Goal: Information Seeking & Learning: Learn about a topic

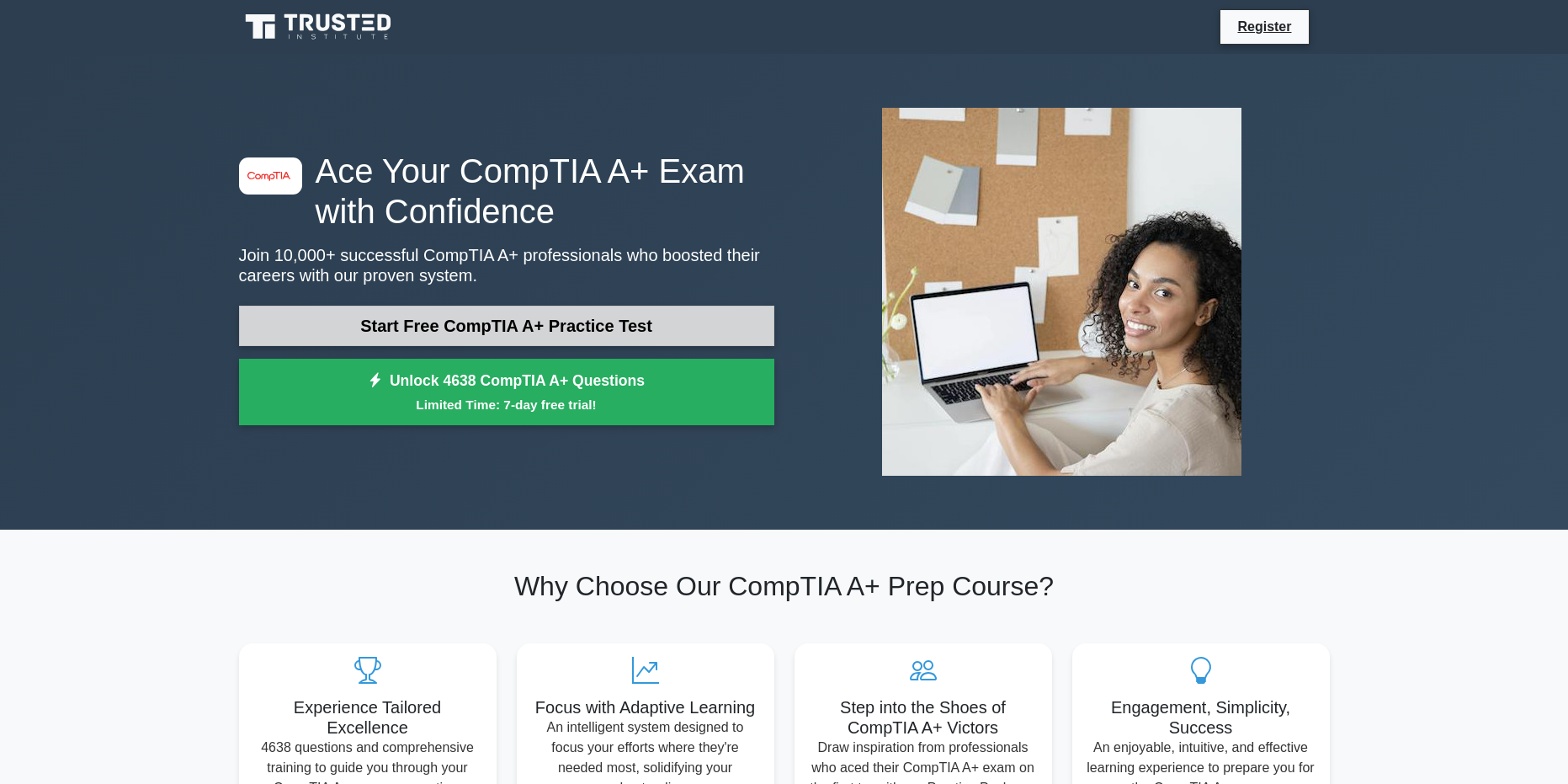
click at [594, 321] on link "Start Free CompTIA A+ Practice Test" at bounding box center [506, 325] width 535 height 40
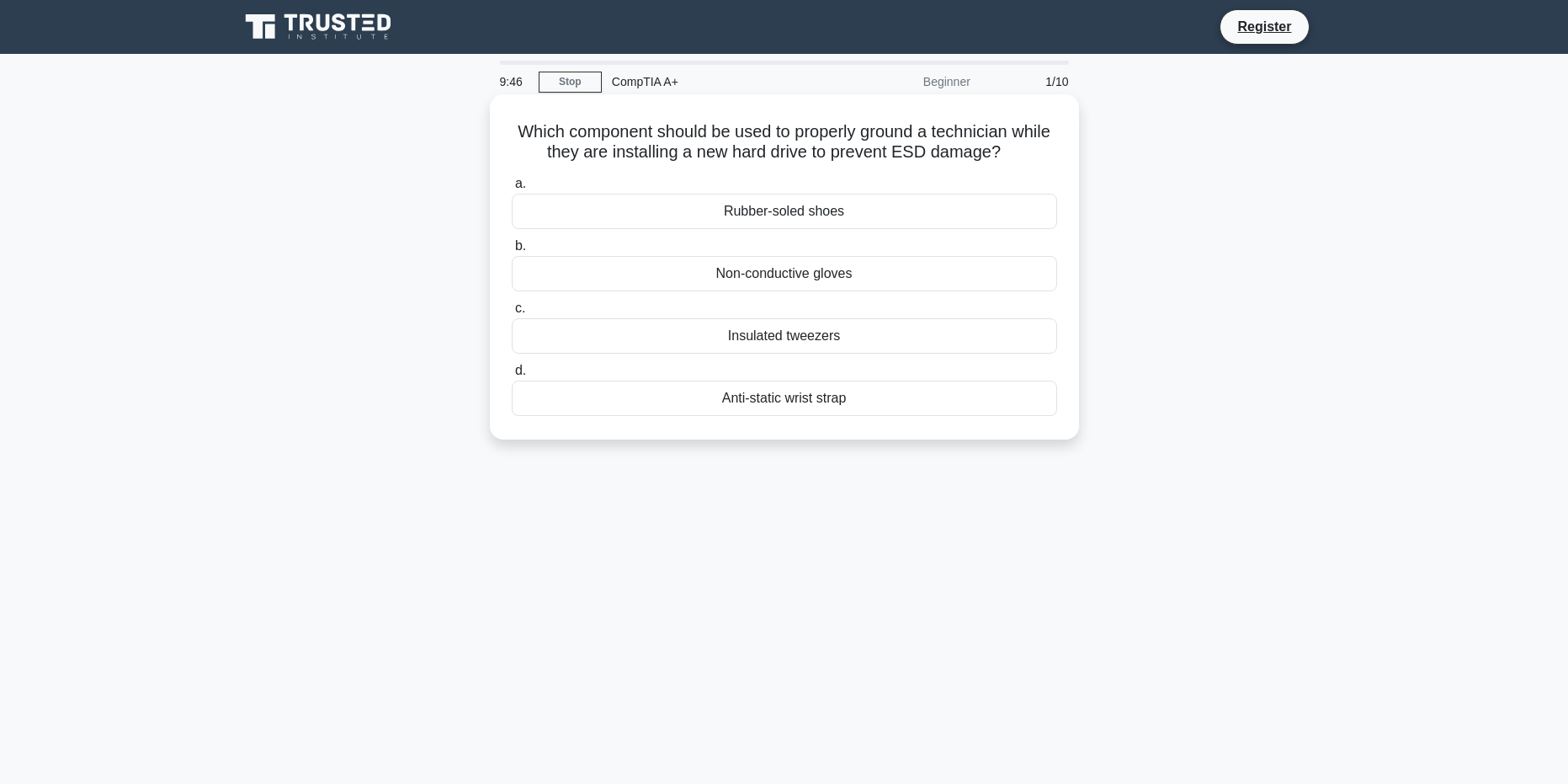
click at [758, 399] on div "Anti-static wrist strap" at bounding box center [784, 398] width 545 height 35
click at [512, 376] on input "d. Anti-static wrist strap" at bounding box center [512, 370] width 0 height 11
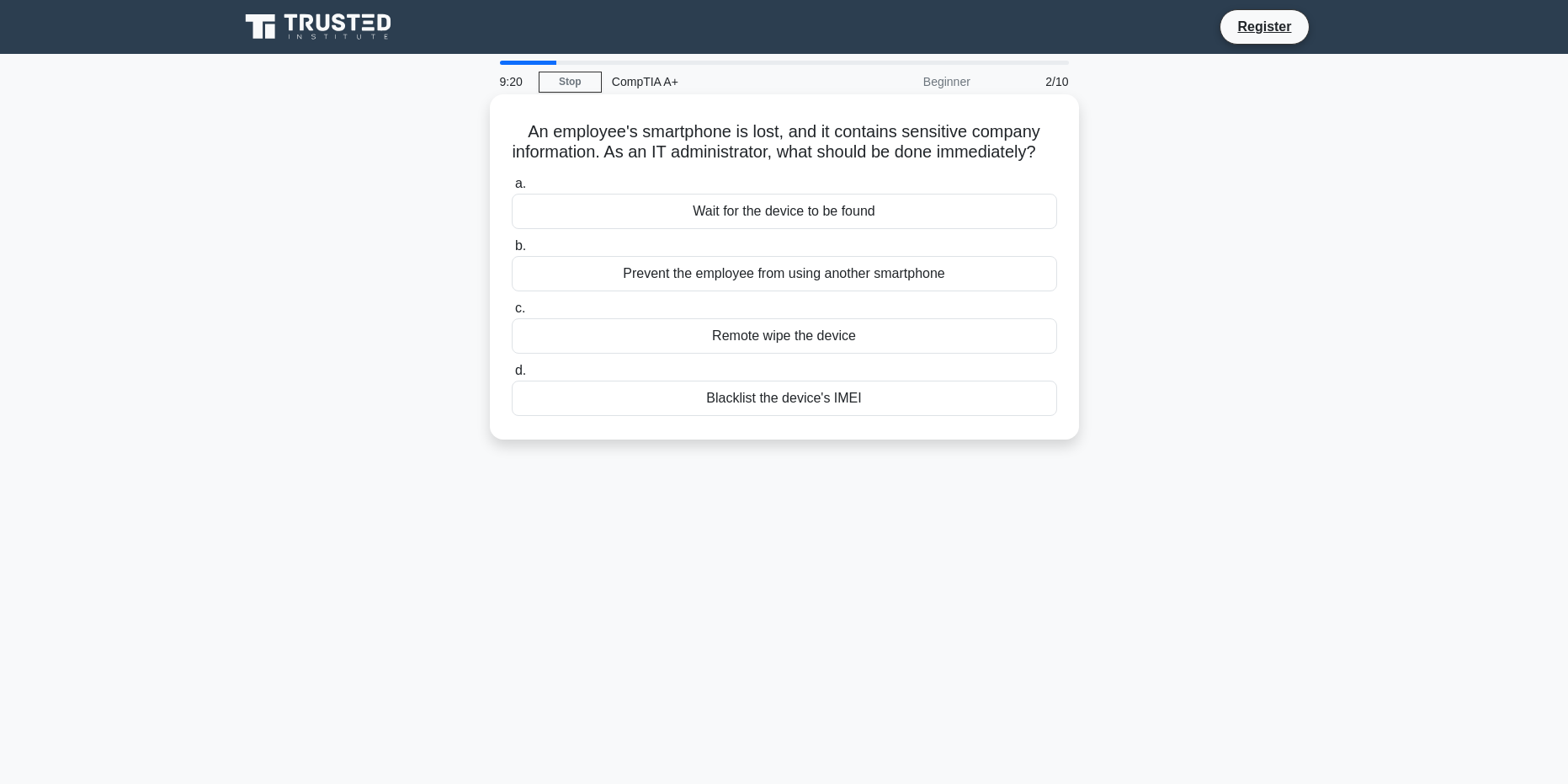
click at [768, 354] on div "Remote wipe the device" at bounding box center [784, 336] width 545 height 35
click at [512, 314] on input "c. Remote wipe the device" at bounding box center [512, 308] width 0 height 11
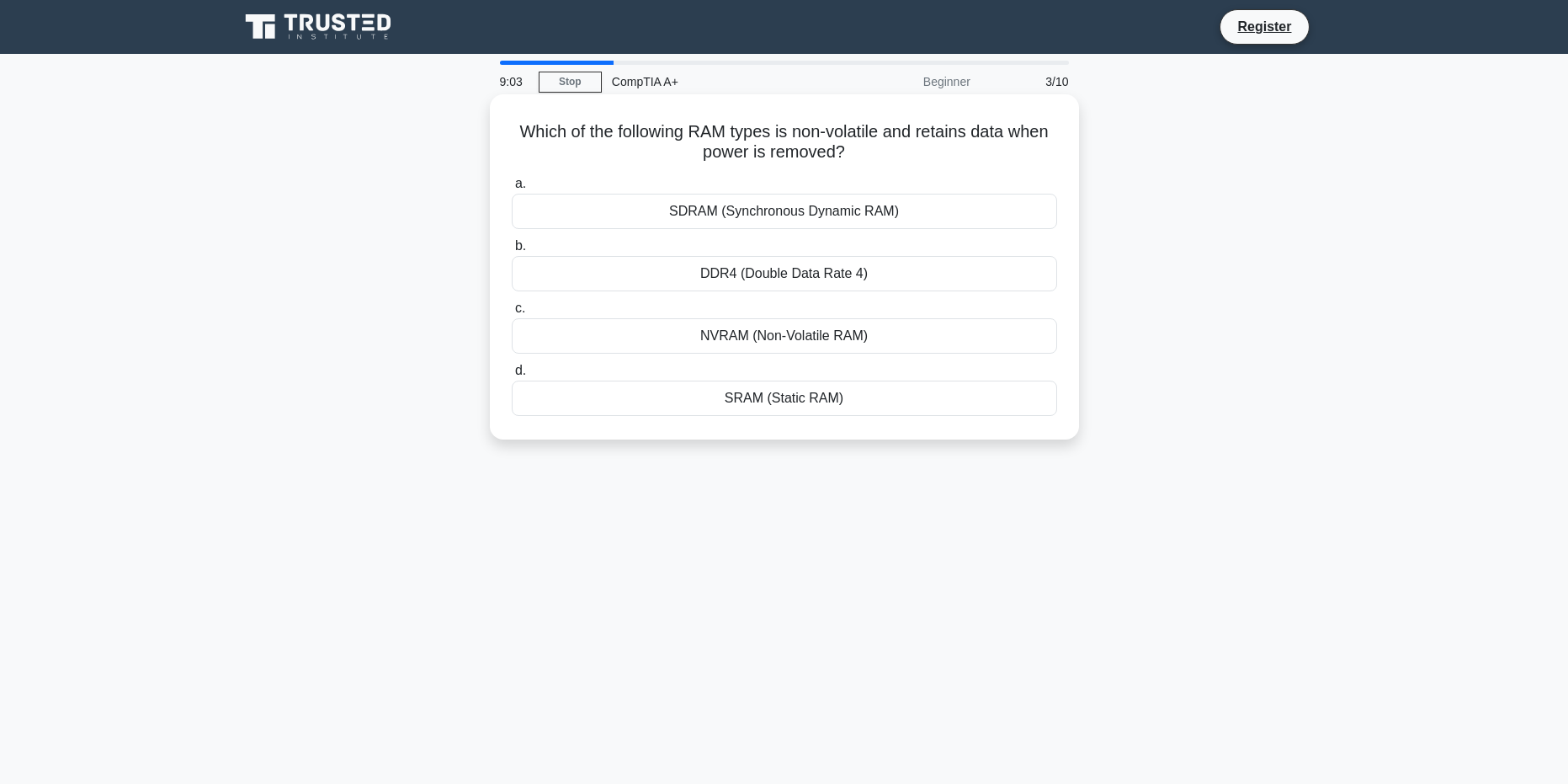
click at [821, 354] on div "NVRAM (Non-Volatile RAM)" at bounding box center [784, 336] width 545 height 35
click at [512, 314] on input "c. NVRAM (Non-Volatile RAM)" at bounding box center [512, 308] width 0 height 11
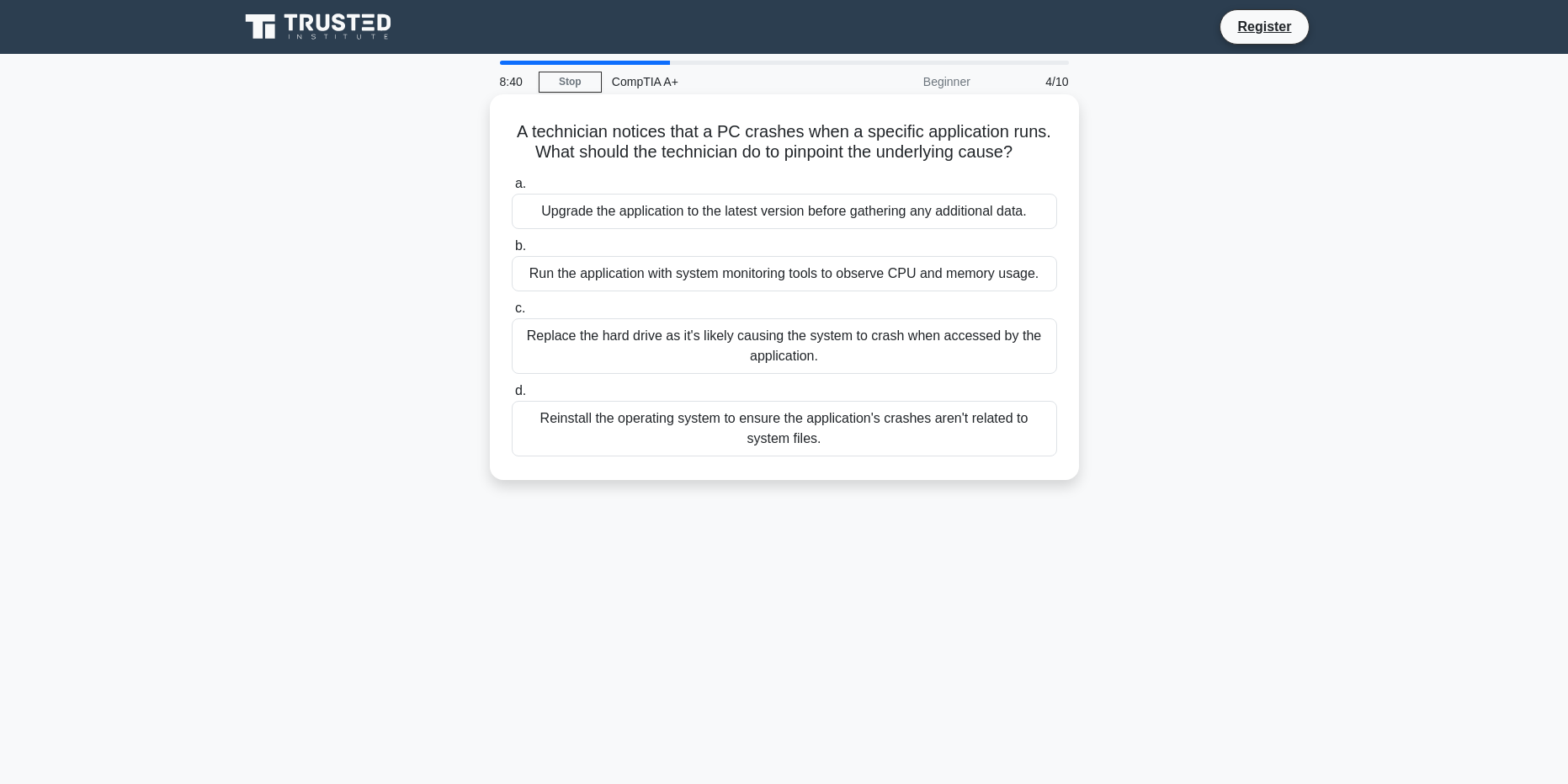
click at [672, 275] on div "Run the application with system monitoring tools to observe CPU and memory usag…" at bounding box center [784, 273] width 545 height 35
click at [512, 252] on input "b. Run the application with system monitoring tools to observe CPU and memory u…" at bounding box center [512, 246] width 0 height 11
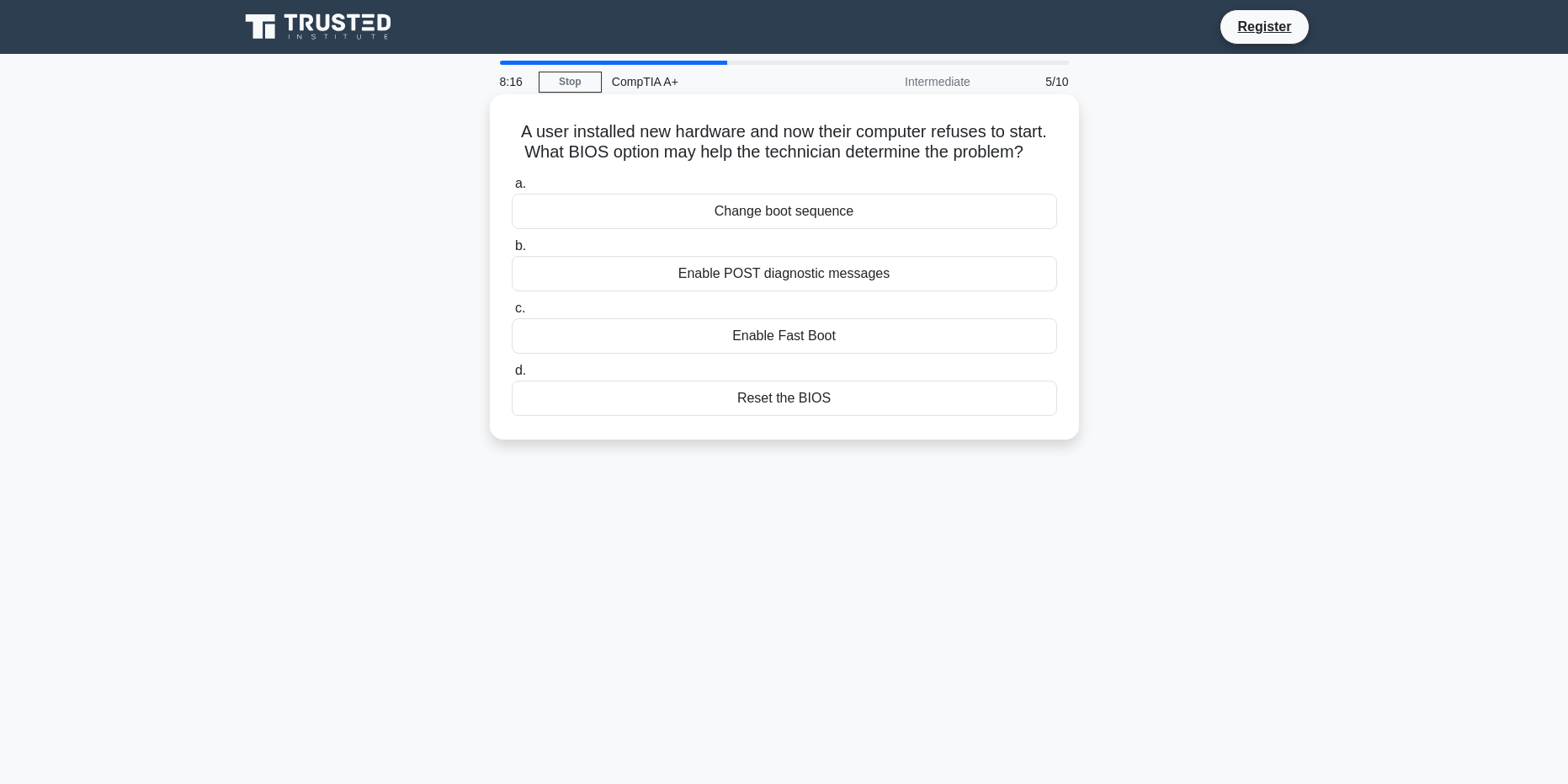
click at [882, 265] on div "Enable POST diagnostic messages" at bounding box center [784, 273] width 545 height 35
click at [512, 252] on input "b. Enable POST diagnostic messages" at bounding box center [512, 246] width 0 height 11
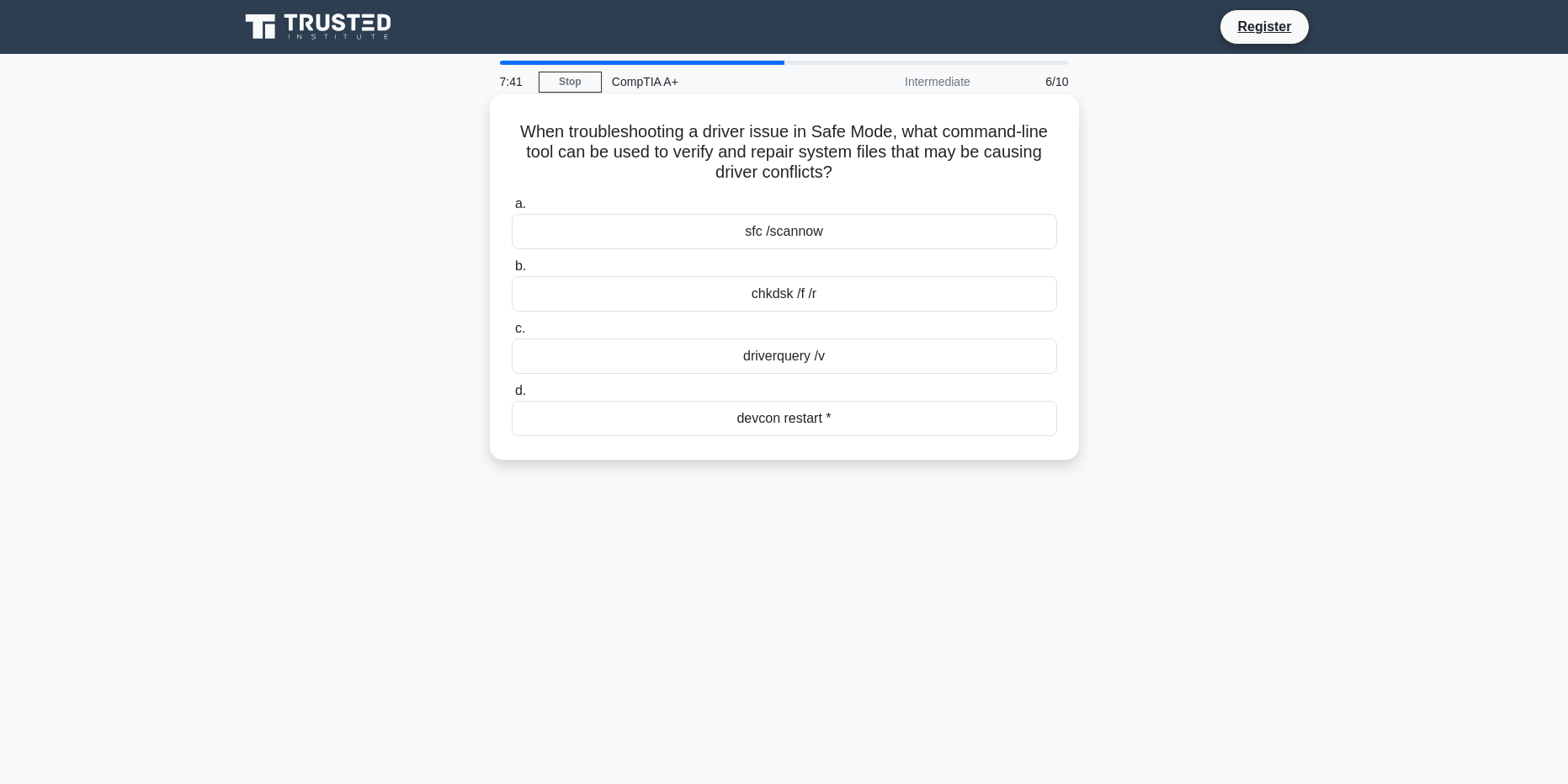
click at [908, 295] on div "chkdsk /f /r" at bounding box center [784, 294] width 545 height 35
click at [512, 272] on input "b. chkdsk /f /r" at bounding box center [512, 266] width 0 height 11
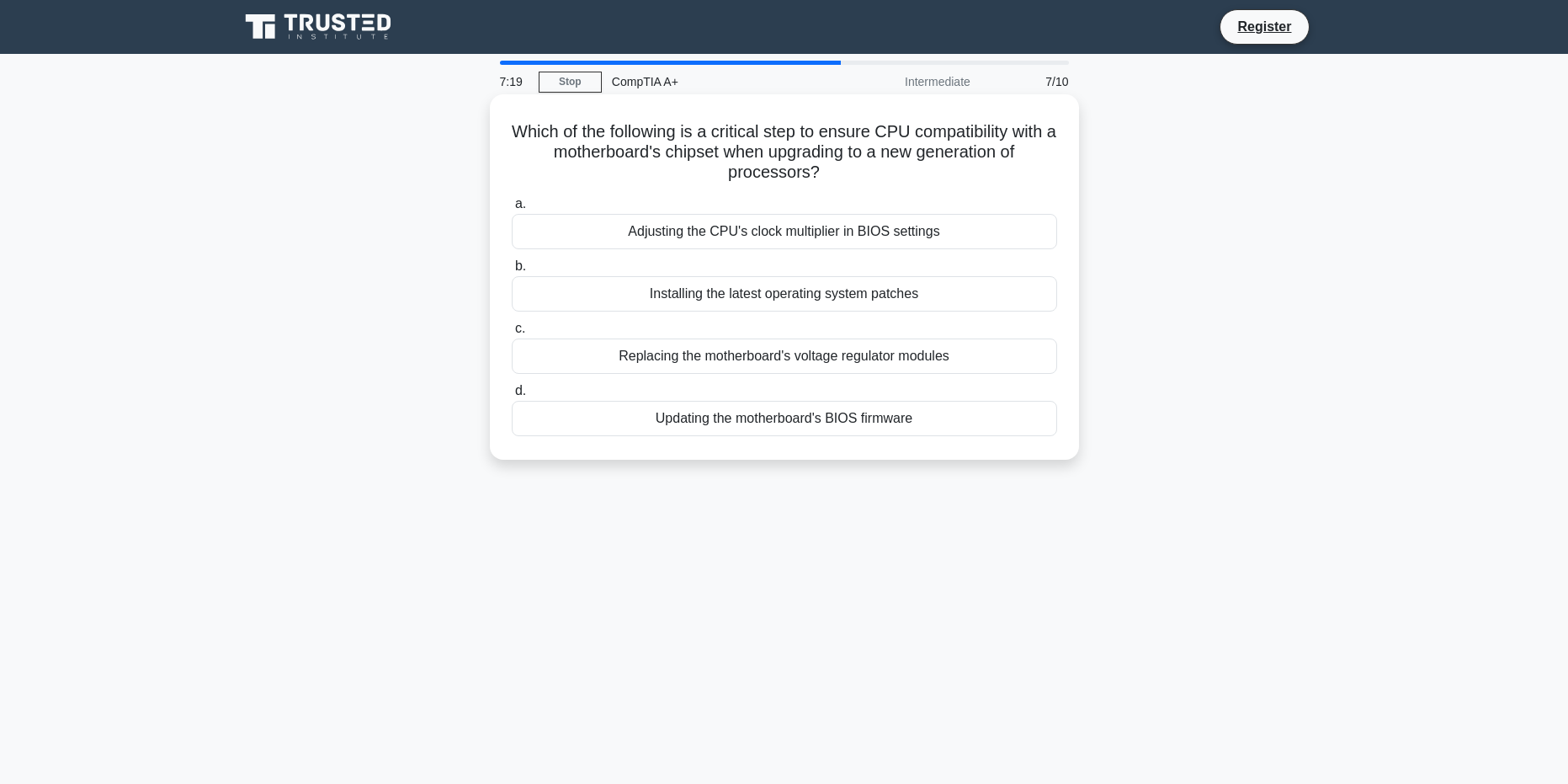
click at [969, 434] on div "Updating the motherboard's BIOS firmware" at bounding box center [784, 419] width 545 height 35
click at [512, 397] on input "d. Updating the motherboard's BIOS firmware" at bounding box center [512, 390] width 0 height 11
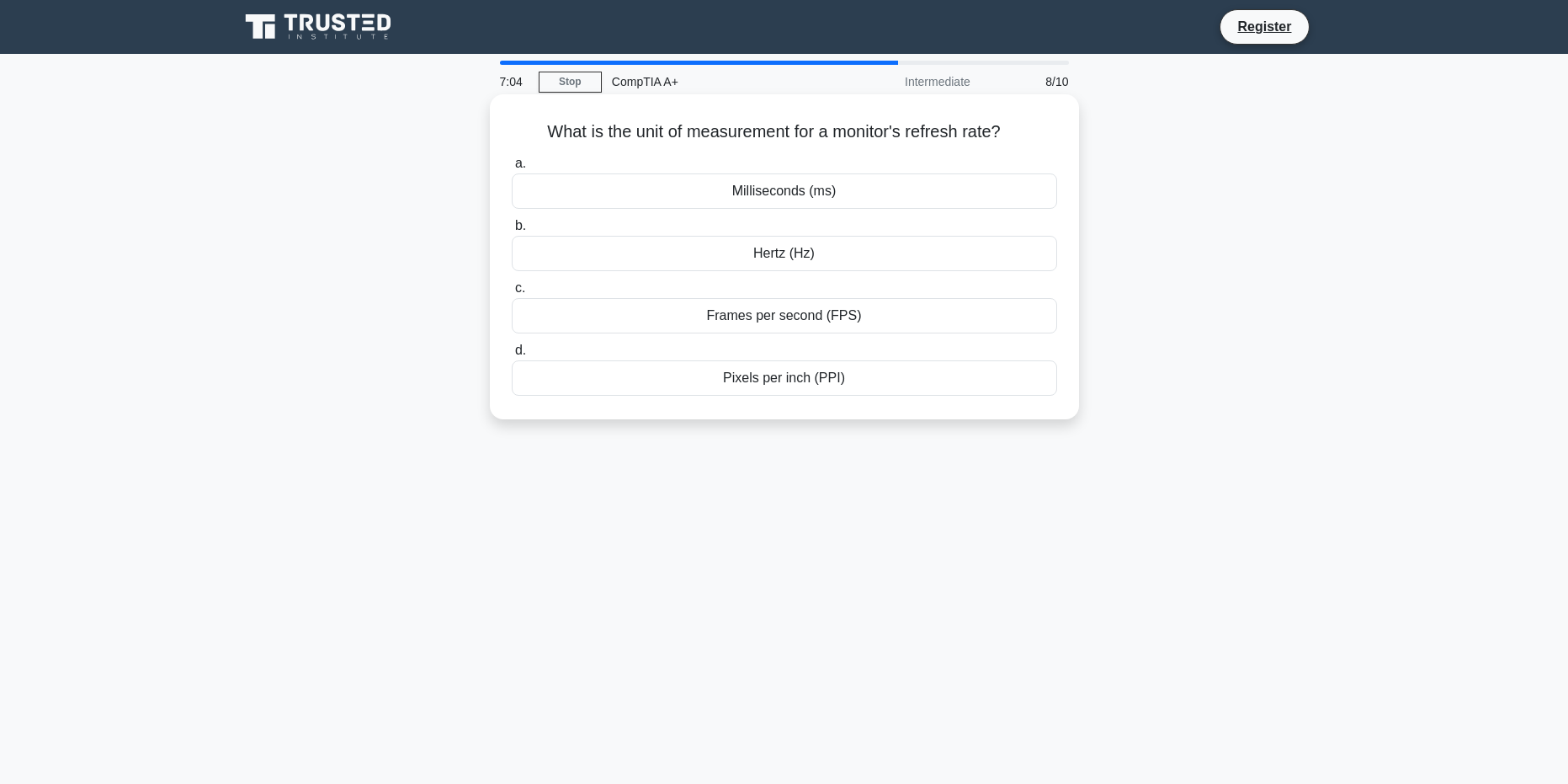
click at [837, 189] on div "Milliseconds (ms)" at bounding box center [784, 191] width 545 height 35
click at [512, 169] on input "a. Milliseconds (ms)" at bounding box center [512, 163] width 0 height 11
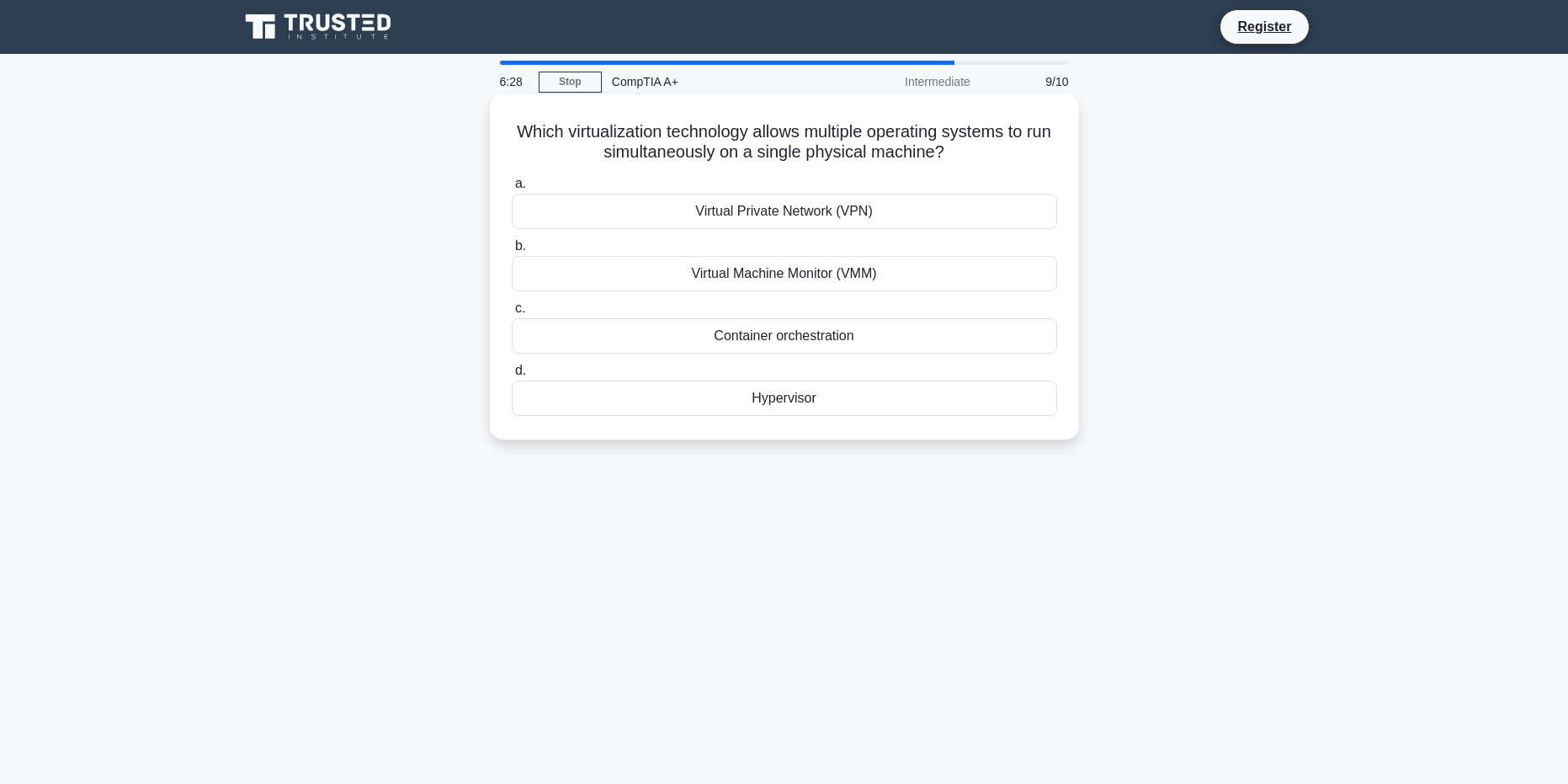
click at [823, 398] on div "Hypervisor" at bounding box center [784, 398] width 545 height 35
click at [512, 376] on input "d. Hypervisor" at bounding box center [512, 370] width 0 height 11
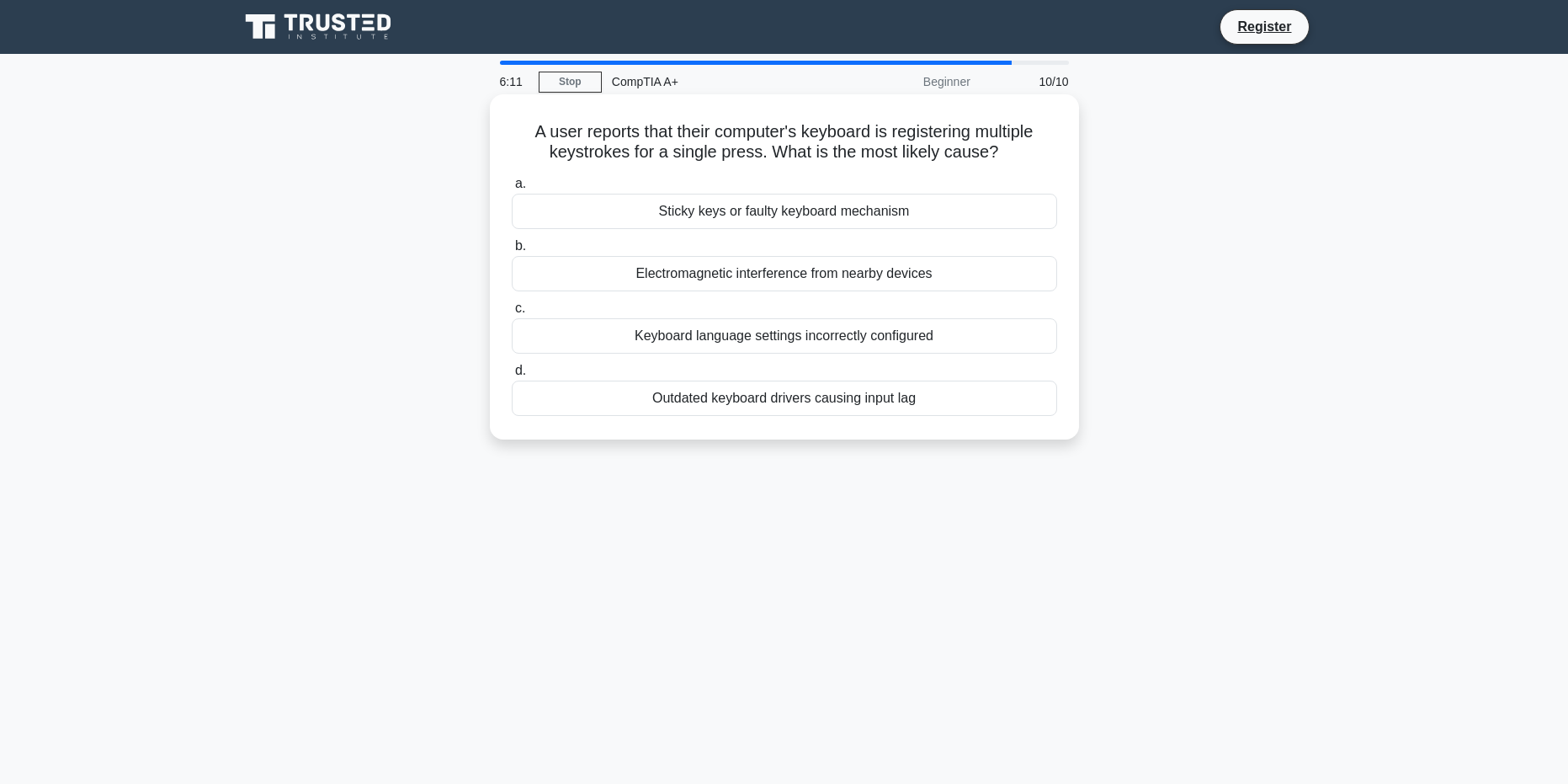
click at [877, 210] on div "Sticky keys or faulty keyboard mechanism" at bounding box center [784, 211] width 545 height 35
click at [512, 190] on input "a. Sticky keys or faulty keyboard mechanism" at bounding box center [512, 184] width 0 height 11
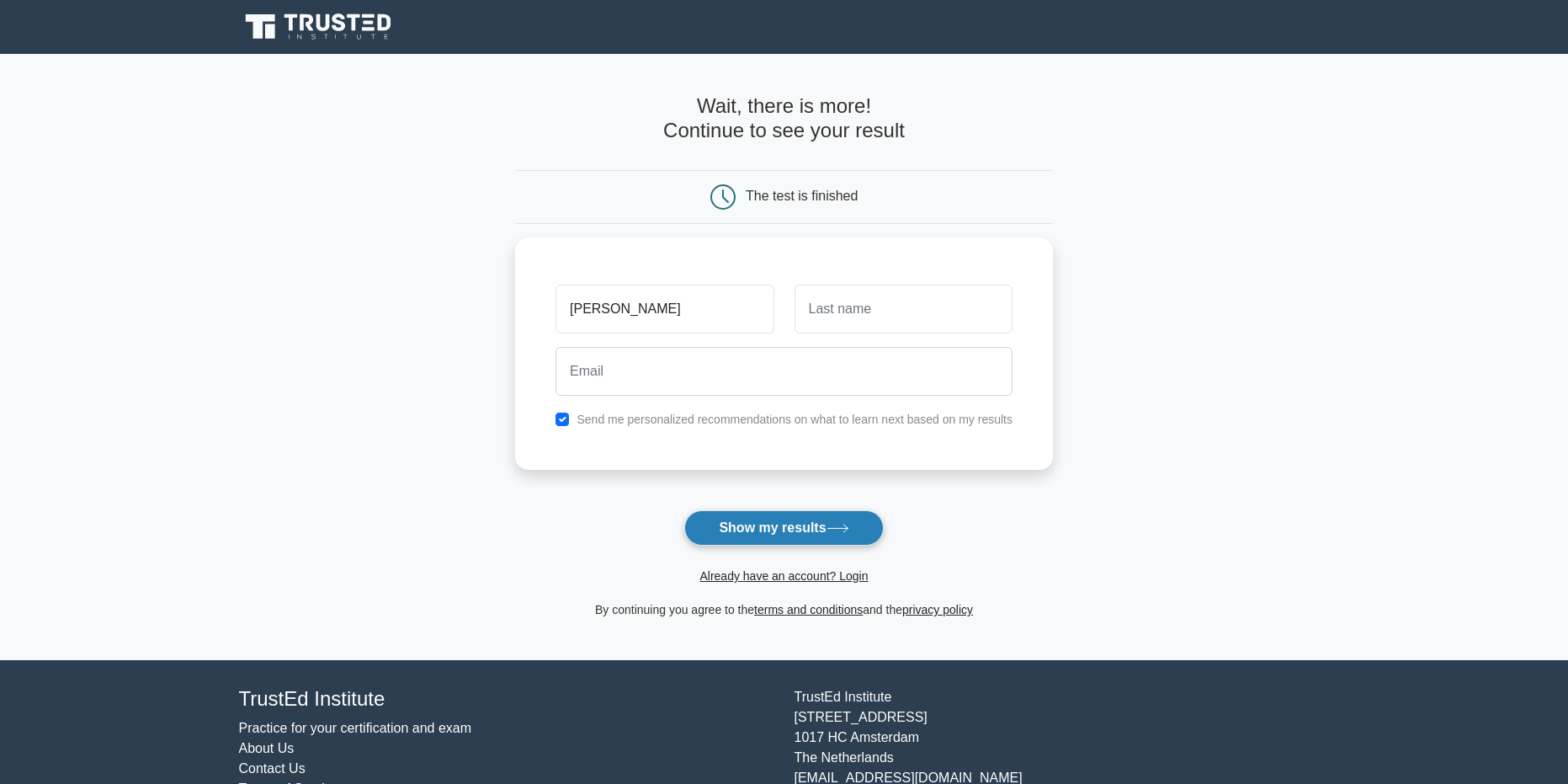
type input "[PERSON_NAME]"
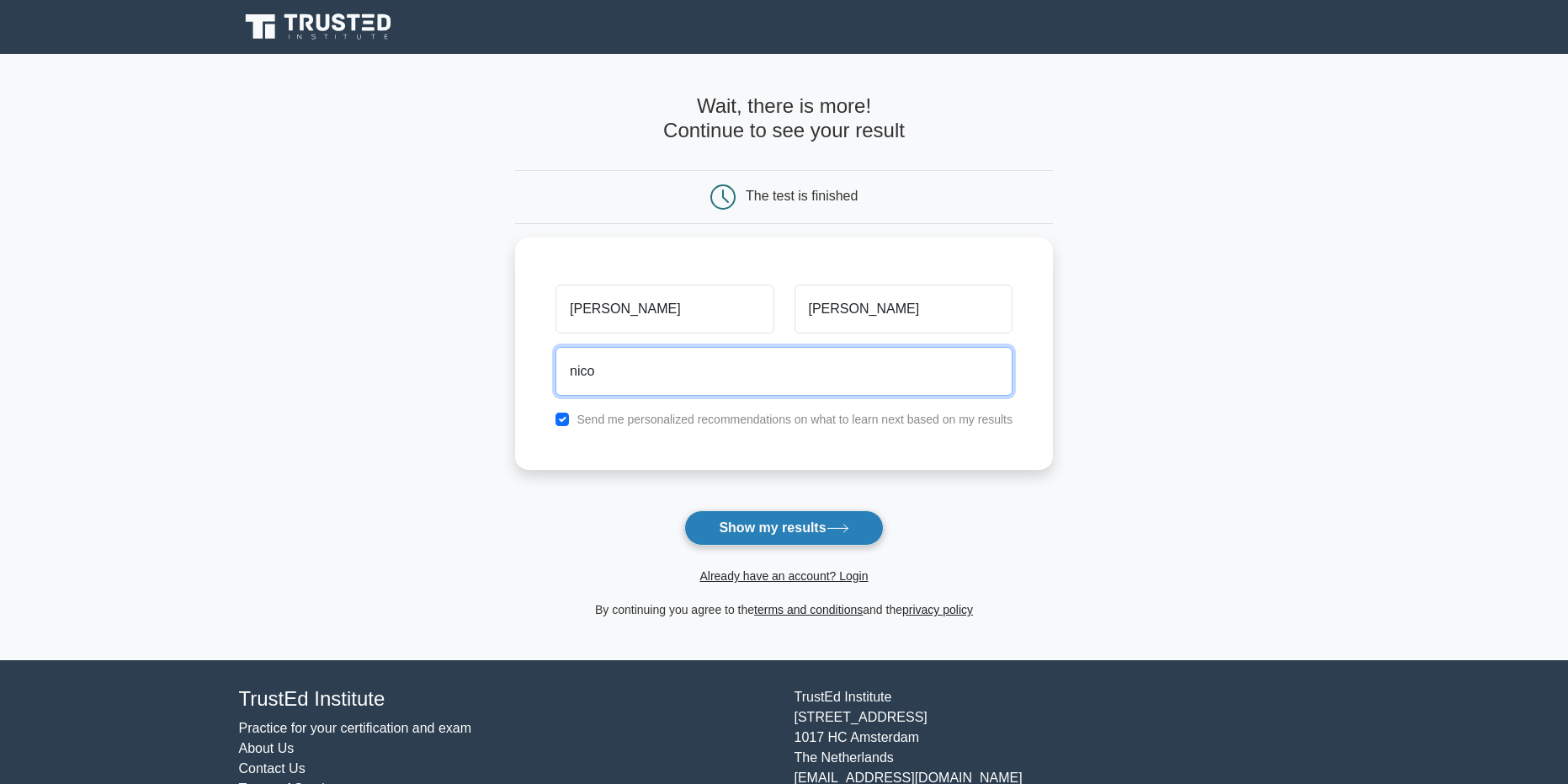
type input "[EMAIL_ADDRESS][DOMAIN_NAME]"
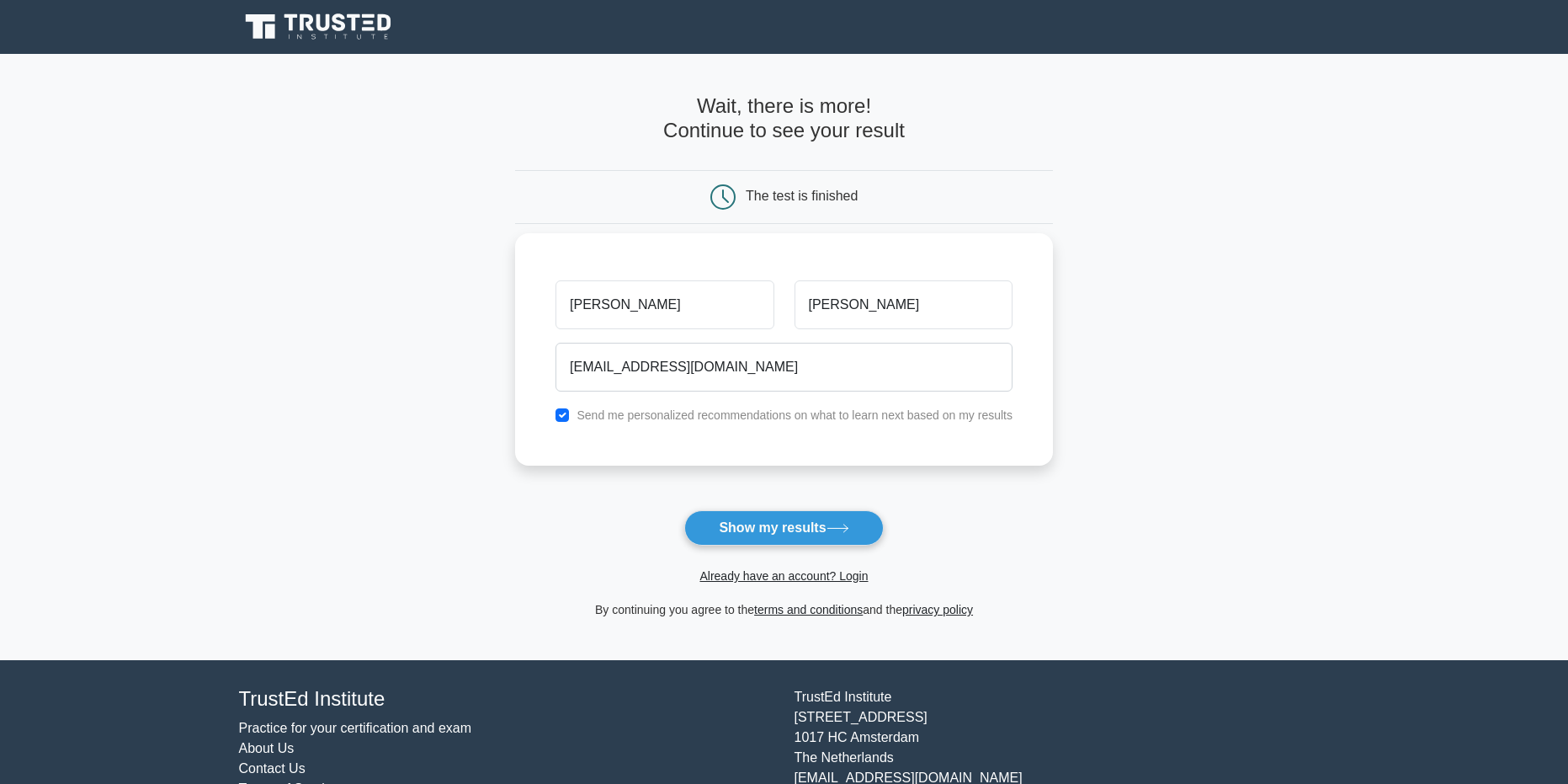
click at [760, 416] on label "Send me personalized recommendations on what to learn next based on my results" at bounding box center [795, 416] width 436 height 14
click at [567, 410] on input "checkbox" at bounding box center [562, 416] width 14 height 14
checkbox input "false"
click at [738, 532] on button "Show my results" at bounding box center [784, 528] width 198 height 35
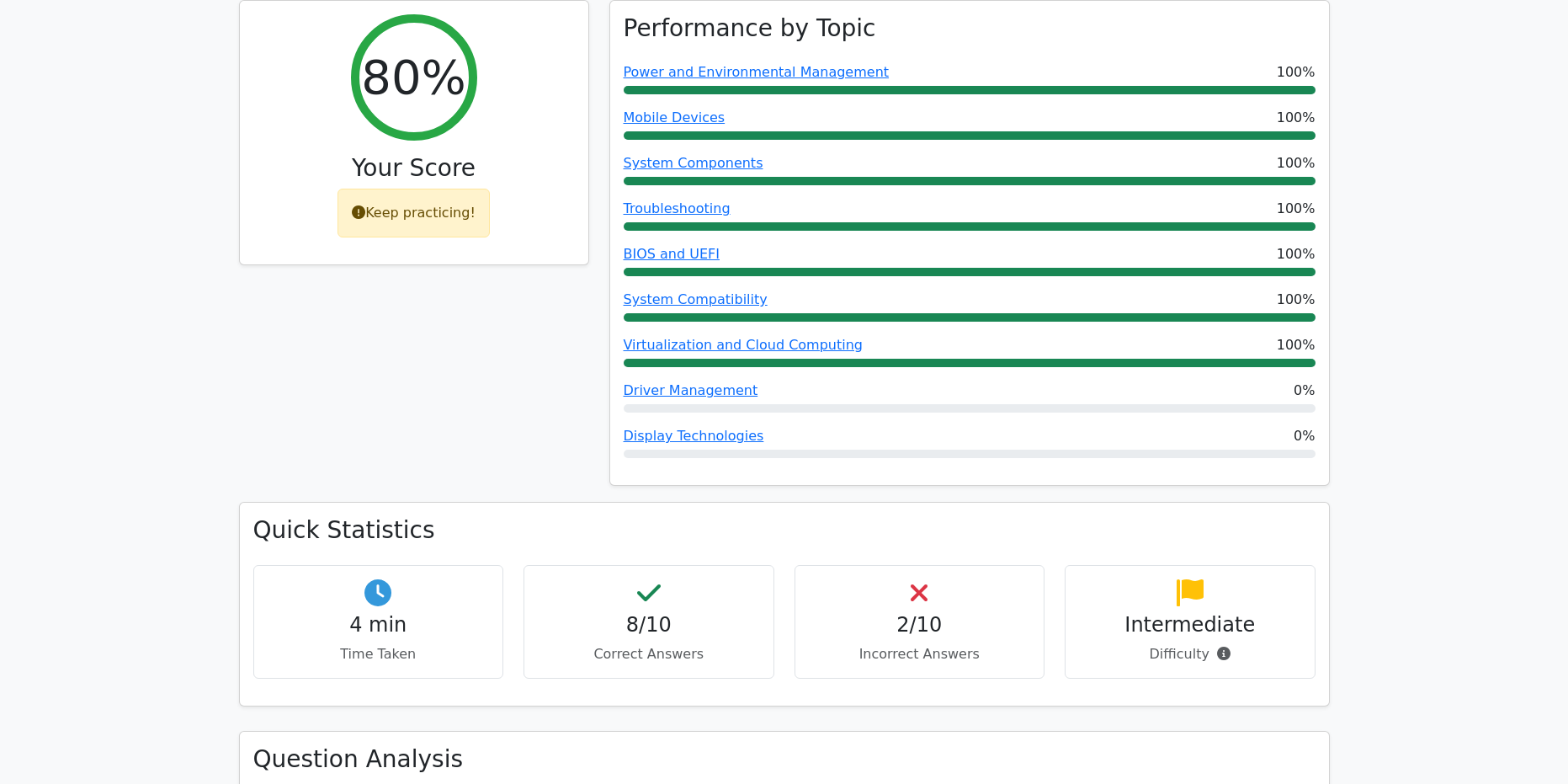
scroll to position [673, 0]
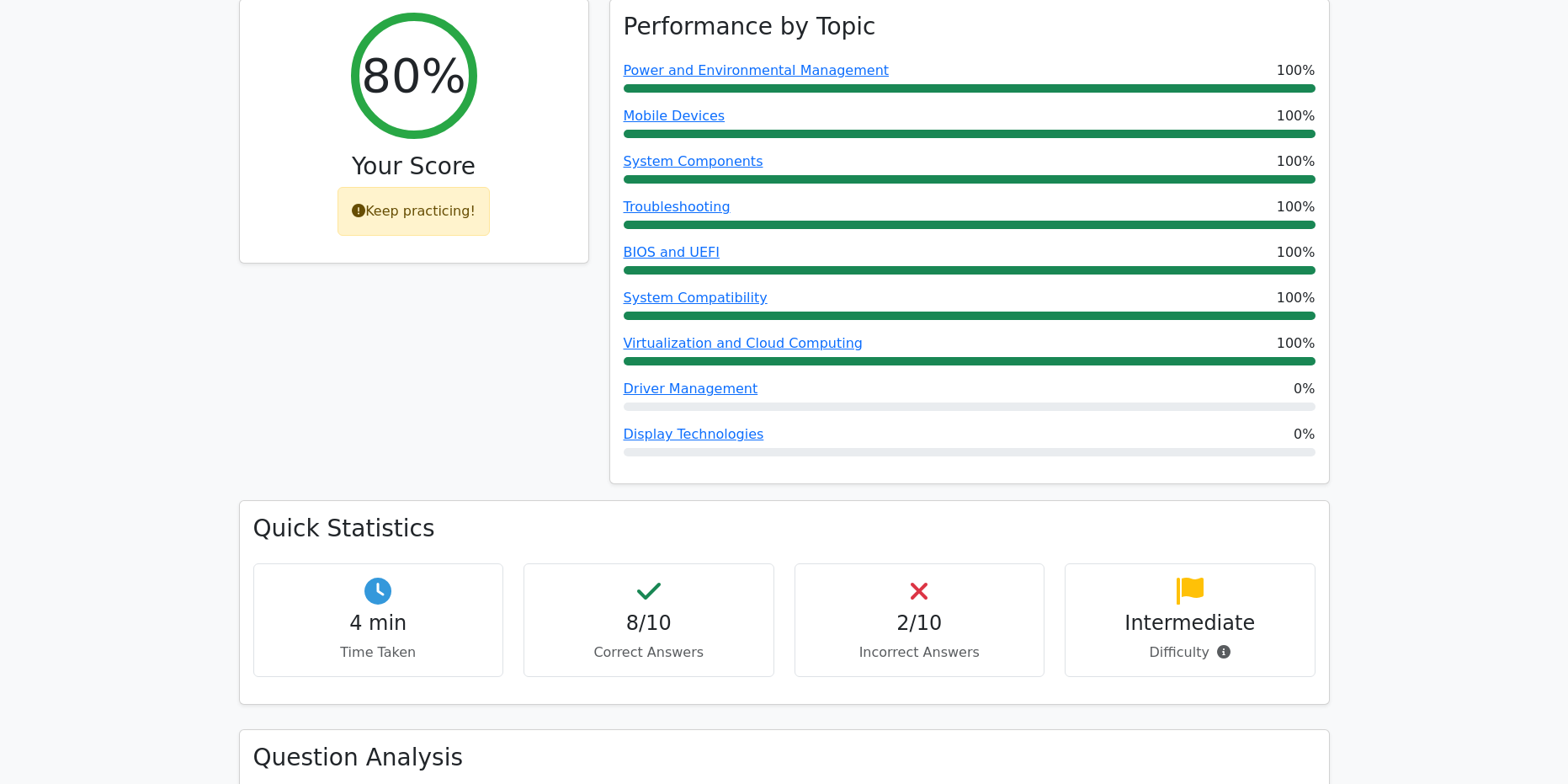
click at [914, 611] on h4 "2/10" at bounding box center [920, 623] width 222 height 25
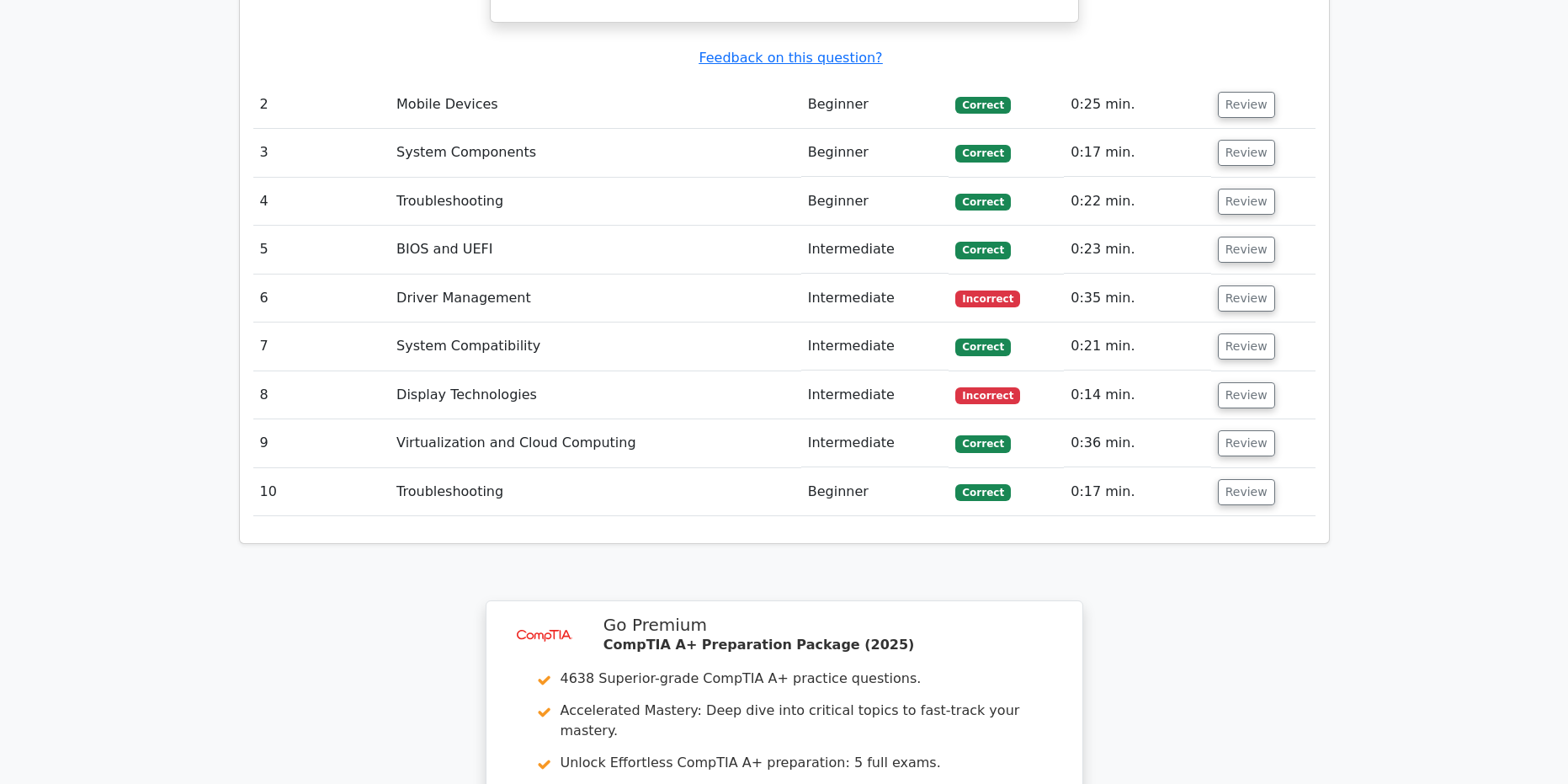
scroll to position [2188, 0]
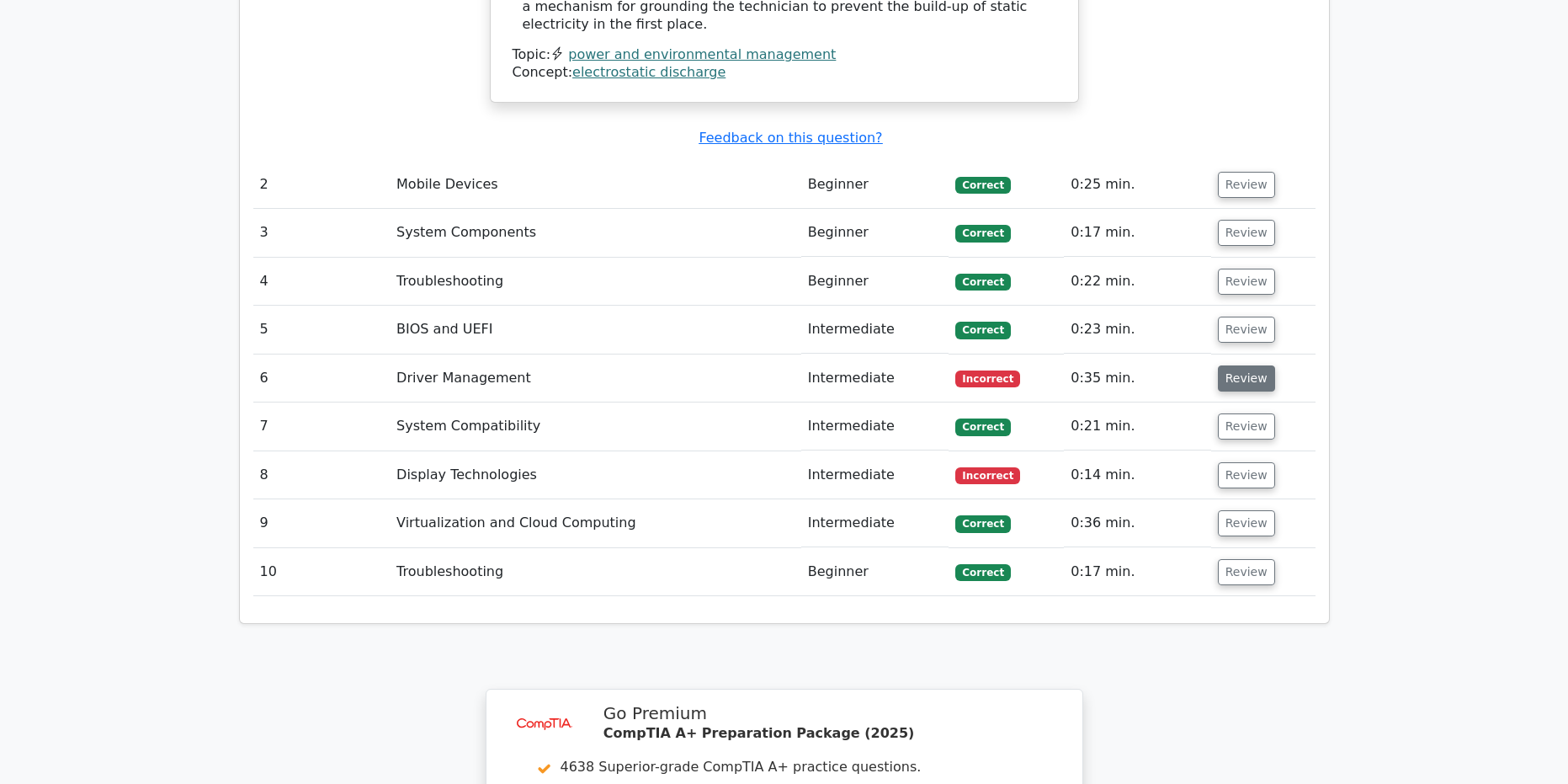
click at [1233, 365] on button "Review" at bounding box center [1247, 378] width 57 height 27
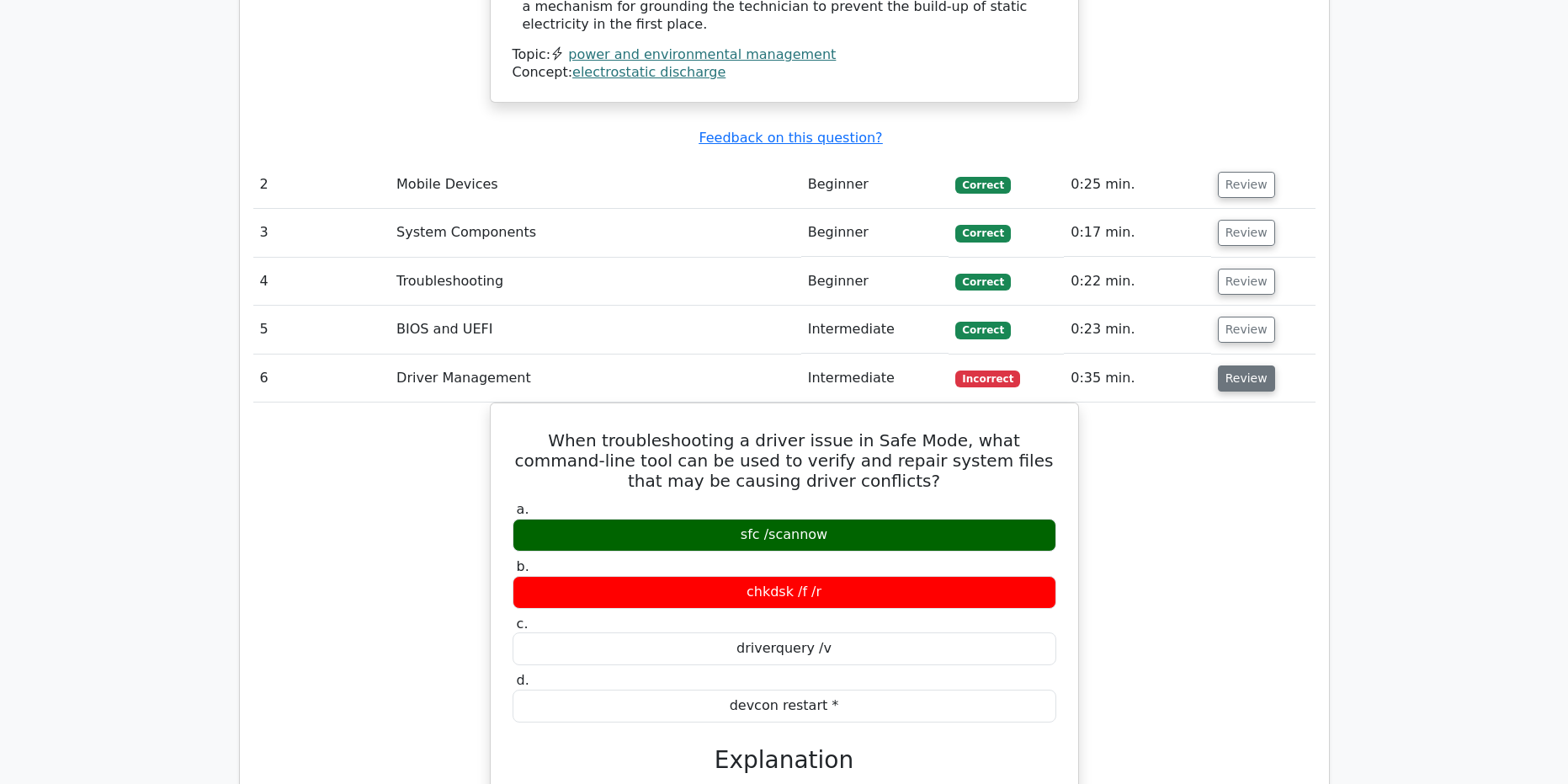
click at [1242, 365] on button "Review" at bounding box center [1247, 378] width 57 height 27
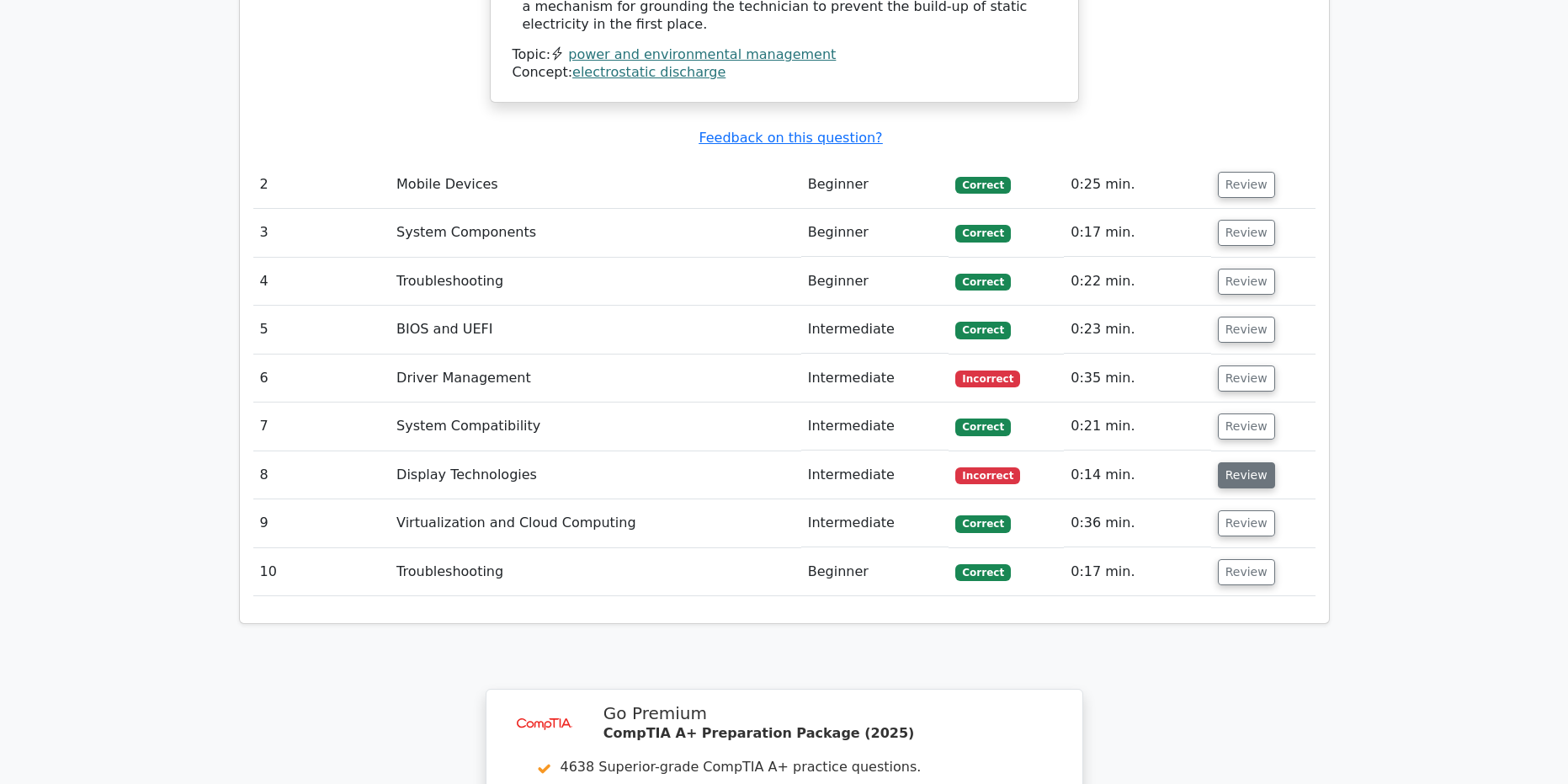
click at [1241, 462] on button "Review" at bounding box center [1247, 475] width 57 height 27
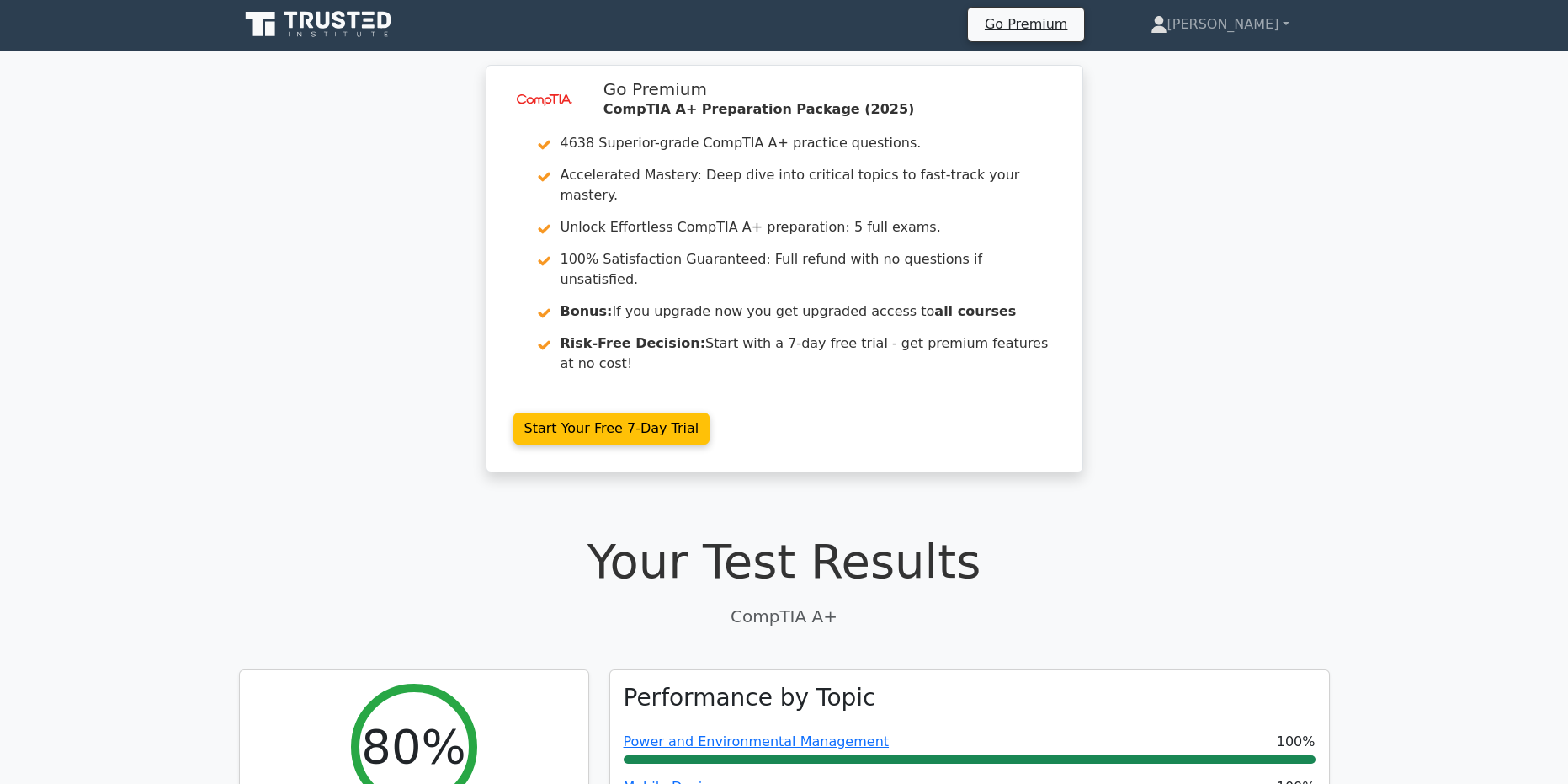
scroll to position [0, 0]
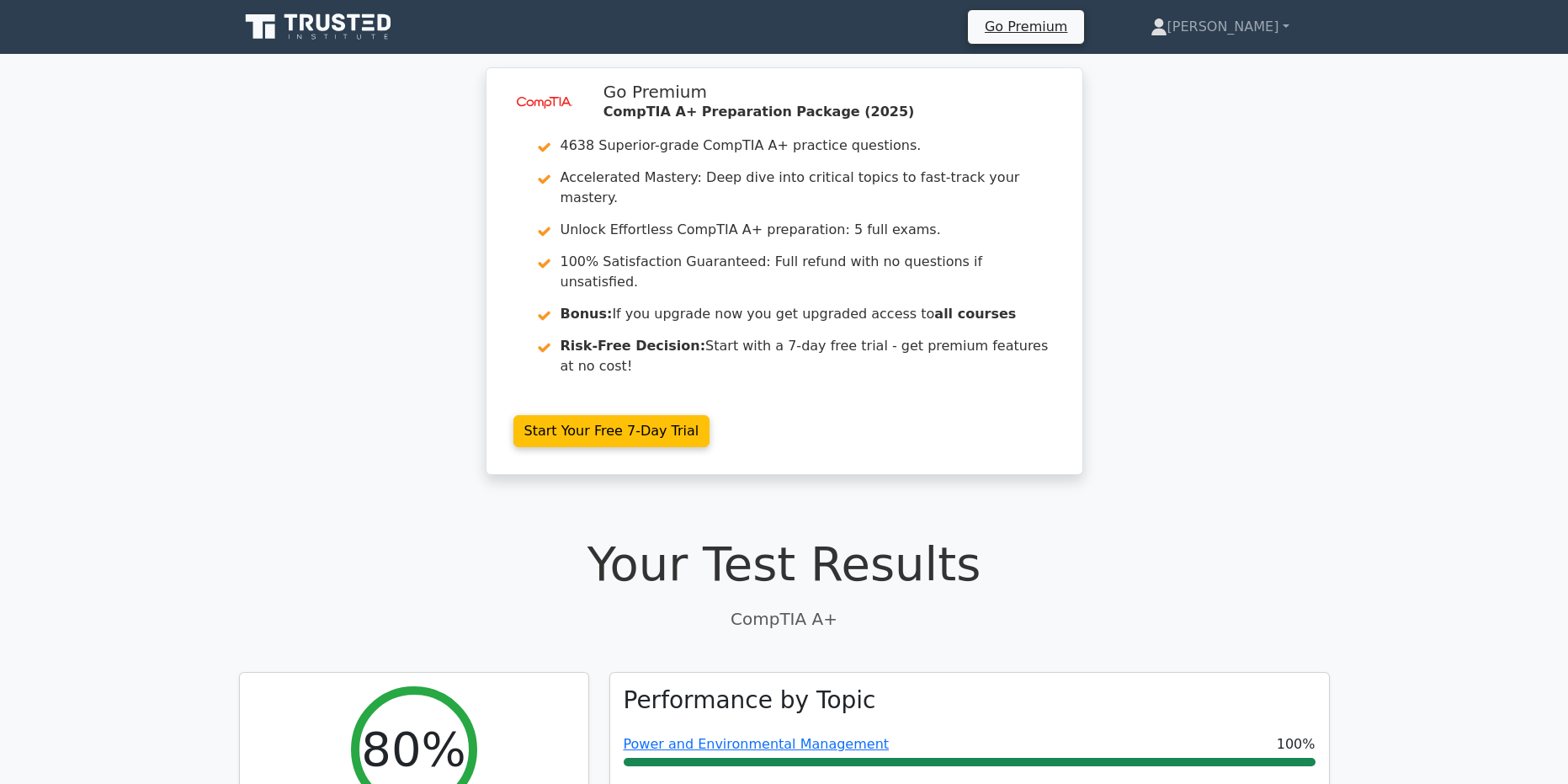
click at [329, 26] on icon at bounding box center [323, 23] width 14 height 17
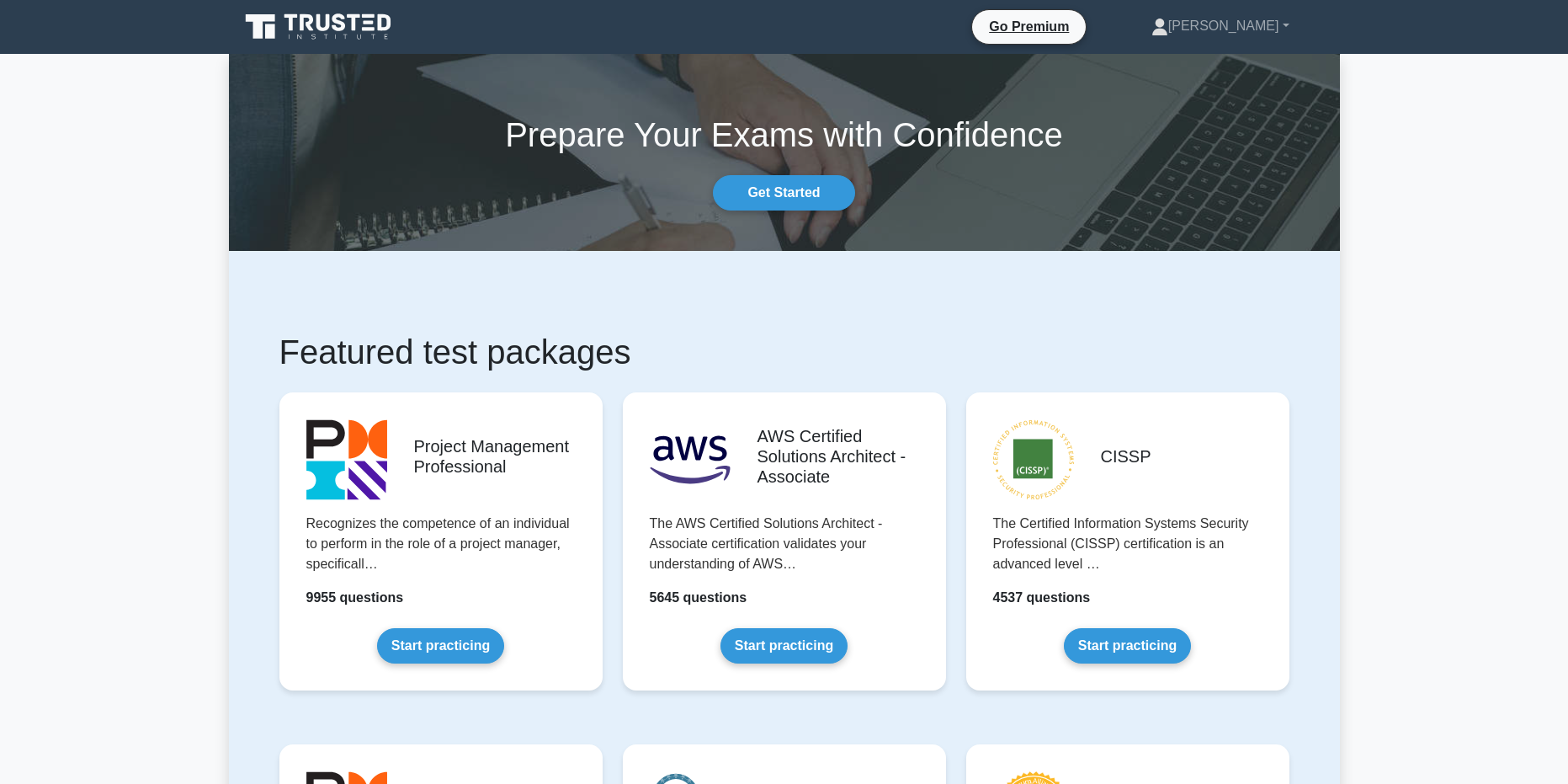
click at [825, 201] on link "Get Started" at bounding box center [784, 193] width 141 height 35
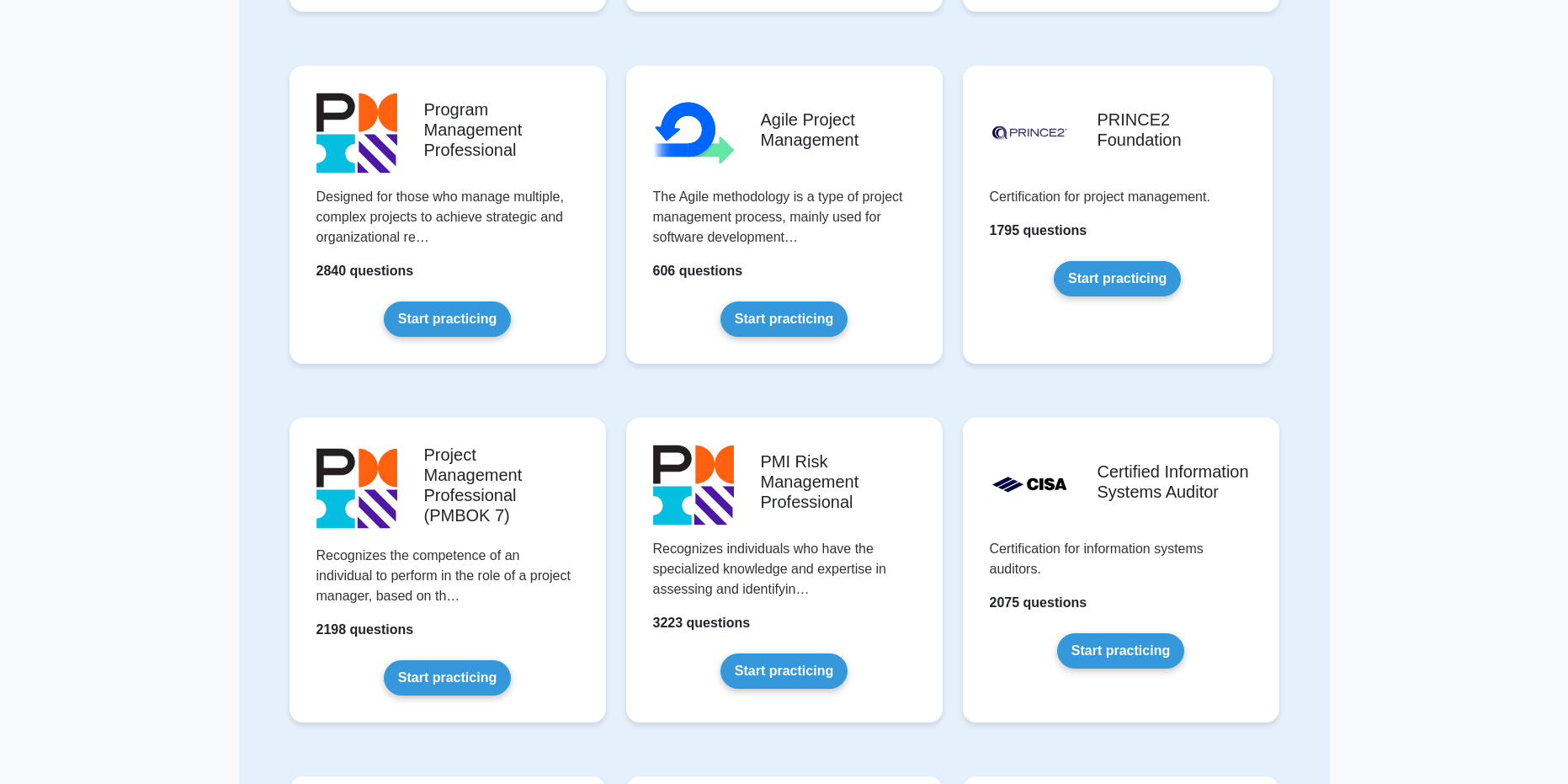
scroll to position [680, 0]
